Goal: Find specific page/section: Find specific page/section

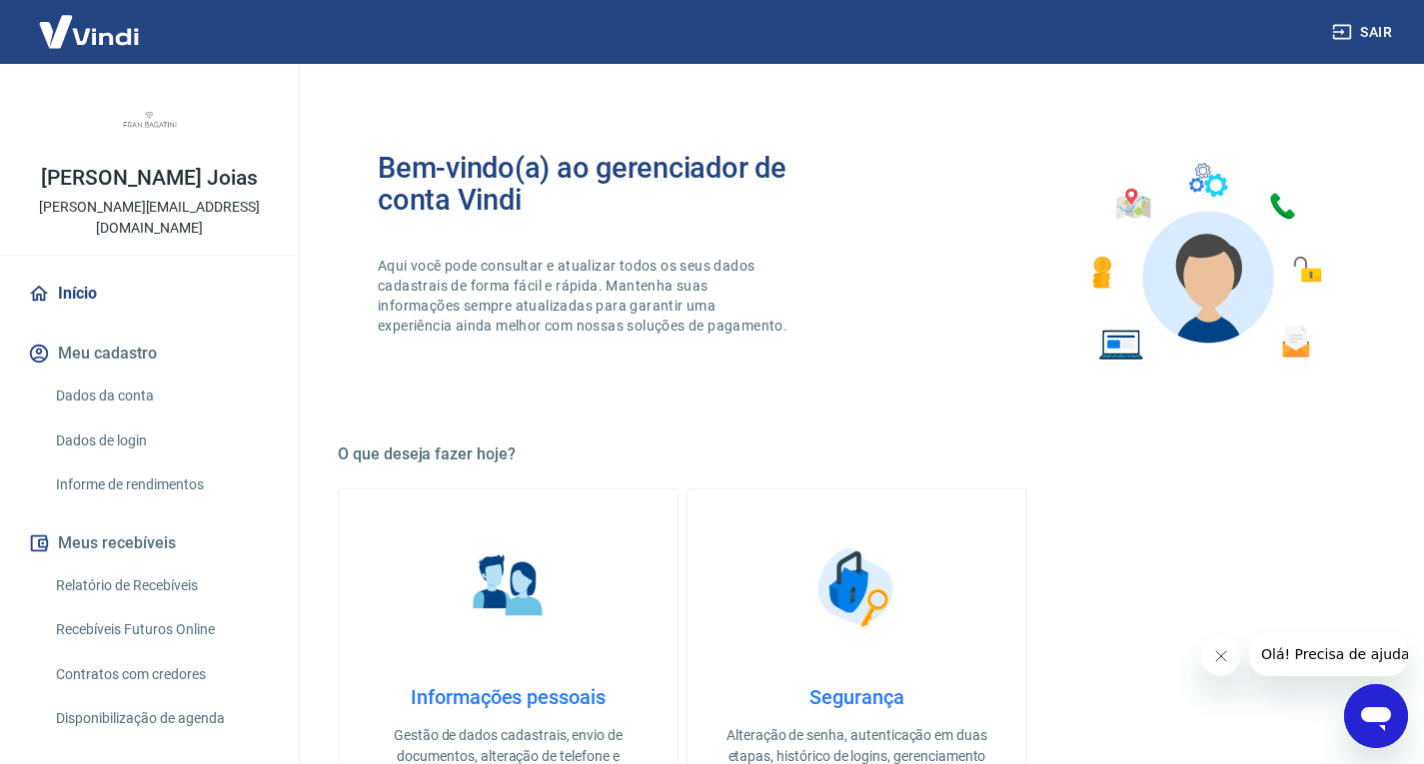
click at [139, 614] on link "Recebíveis Futuros Online" at bounding box center [161, 629] width 227 height 41
